Goal: Task Accomplishment & Management: Use online tool/utility

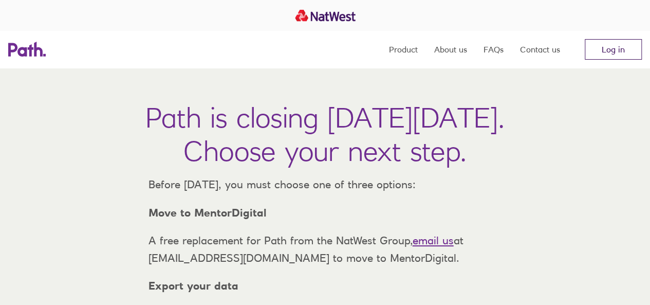
click at [605, 53] on link "Log in" at bounding box center [613, 49] width 57 height 21
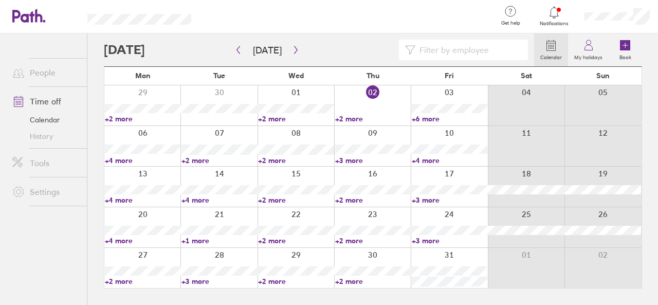
click at [198, 200] on link "+4 more" at bounding box center [220, 199] width 76 height 9
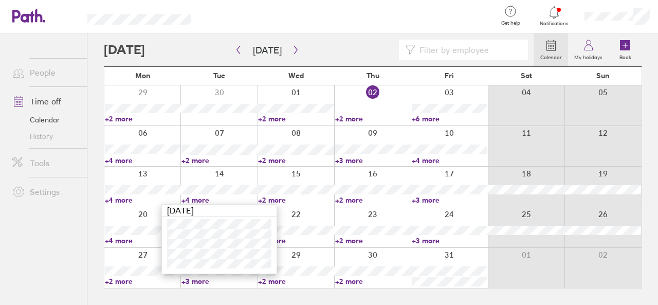
click at [128, 199] on link "+4 more" at bounding box center [143, 199] width 76 height 9
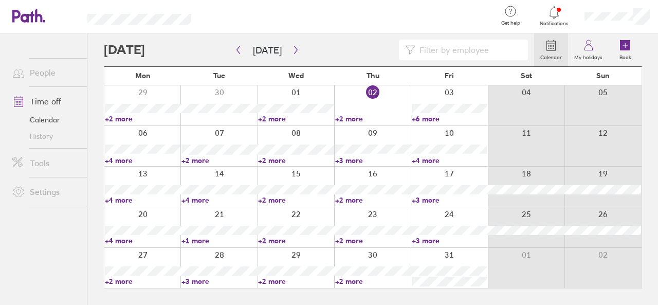
click at [128, 199] on link "+4 more" at bounding box center [143, 199] width 76 height 9
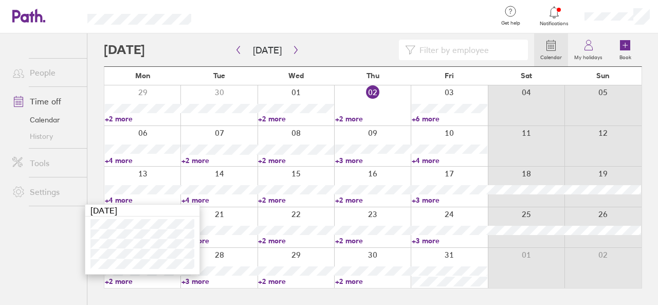
click at [294, 60] on div "Calendar My holidays Book" at bounding box center [373, 49] width 538 height 33
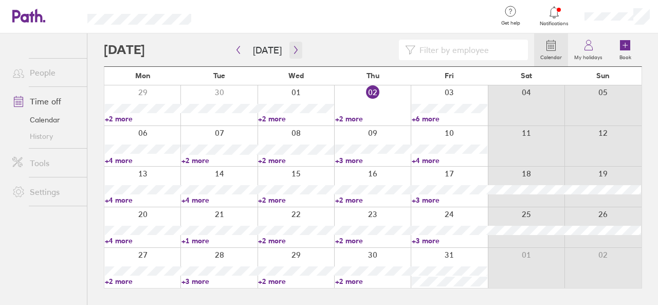
click at [297, 45] on button "button" at bounding box center [296, 50] width 13 height 17
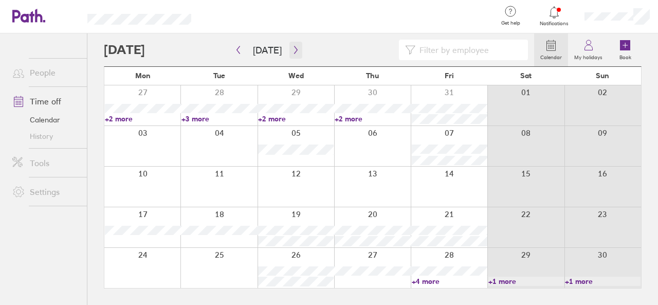
click at [295, 48] on icon "button" at bounding box center [296, 50] width 8 height 8
